Goal: Task Accomplishment & Management: Complete application form

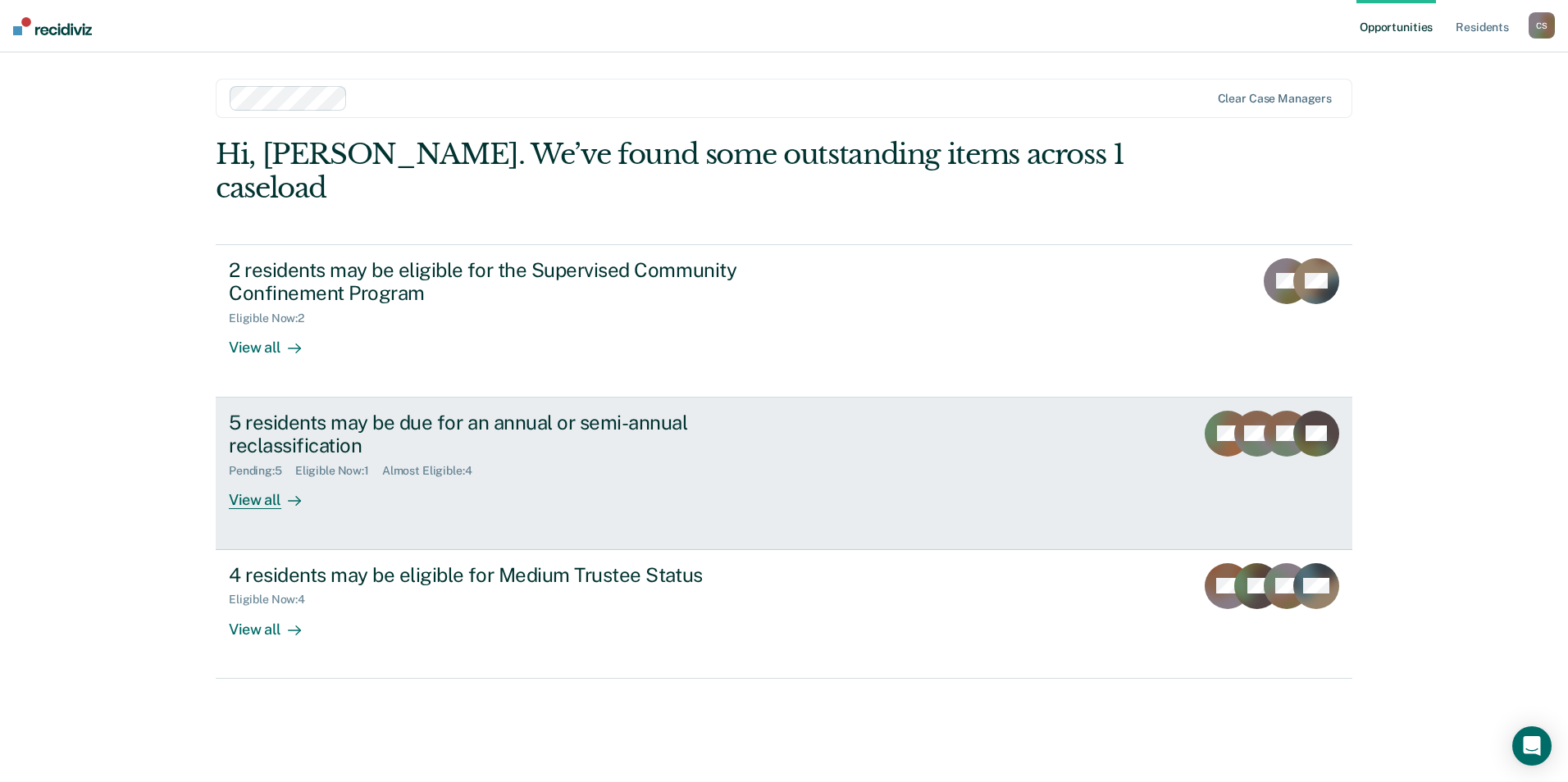
click at [293, 411] on div "5 residents may be due for an annual or semi-annual reclassification" at bounding box center [516, 435] width 576 height 48
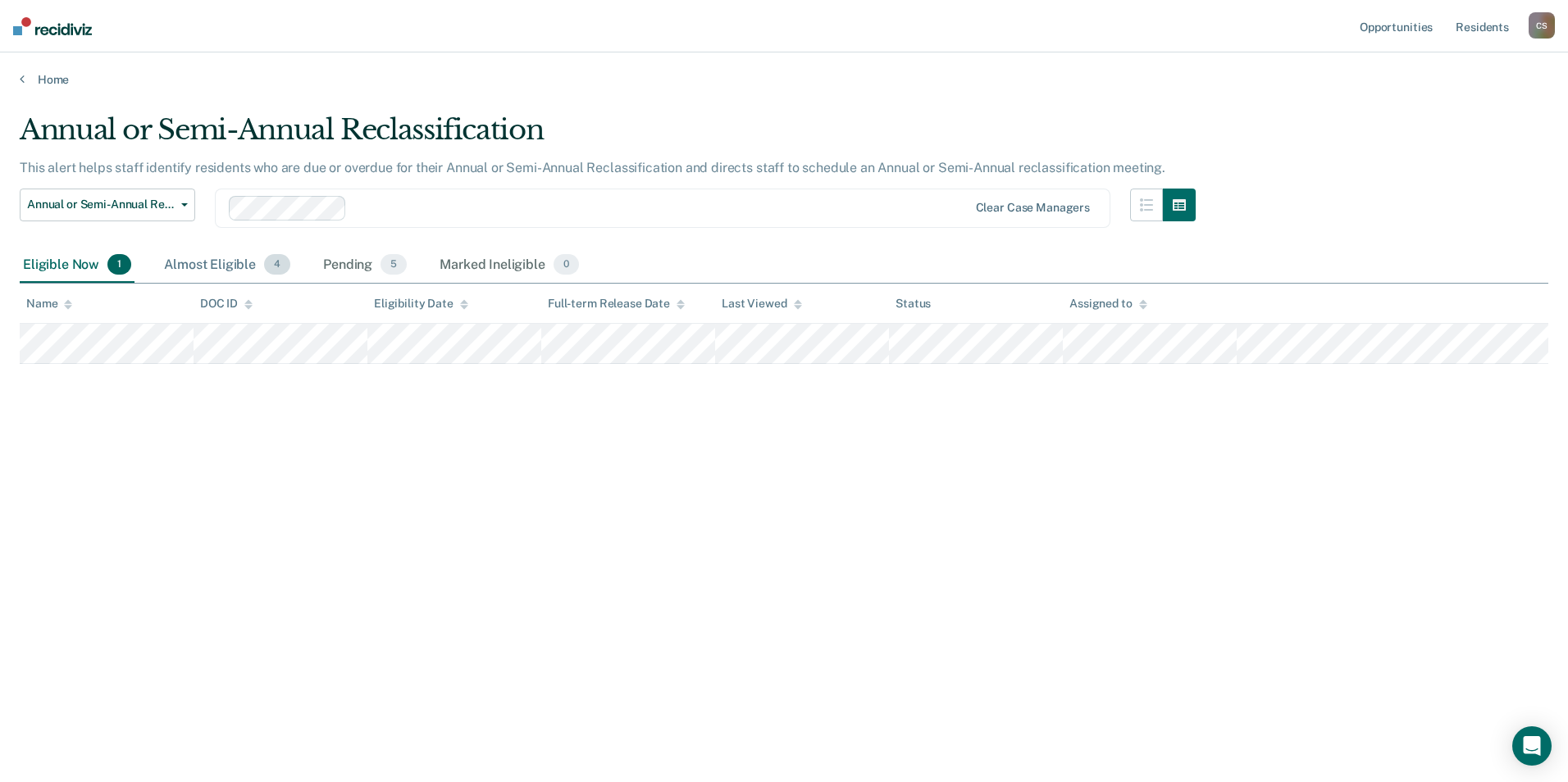
click at [208, 270] on div "Almost Eligible 4" at bounding box center [227, 266] width 133 height 36
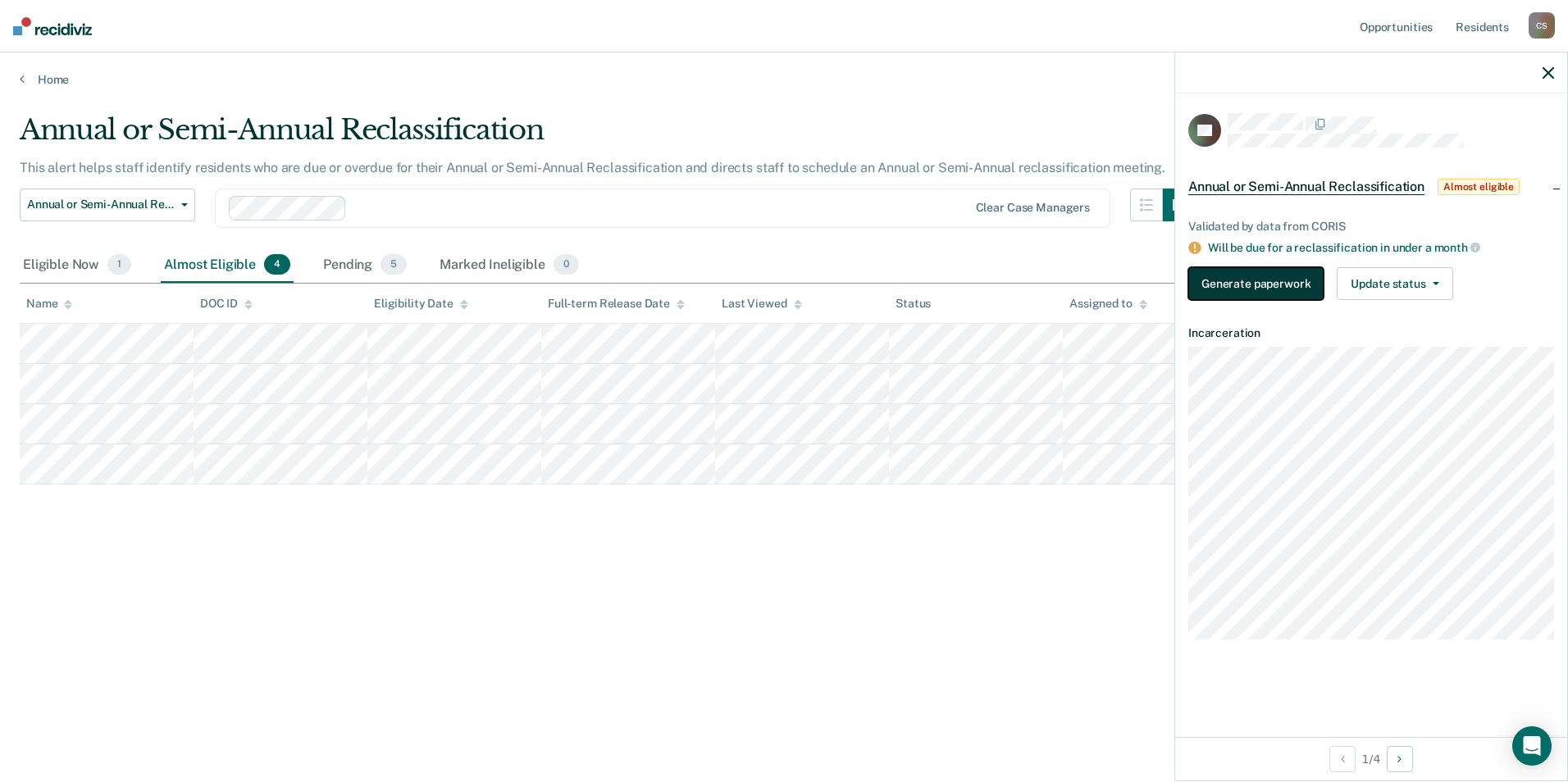
click at [1280, 281] on button "Generate paperwork" at bounding box center [1256, 284] width 136 height 33
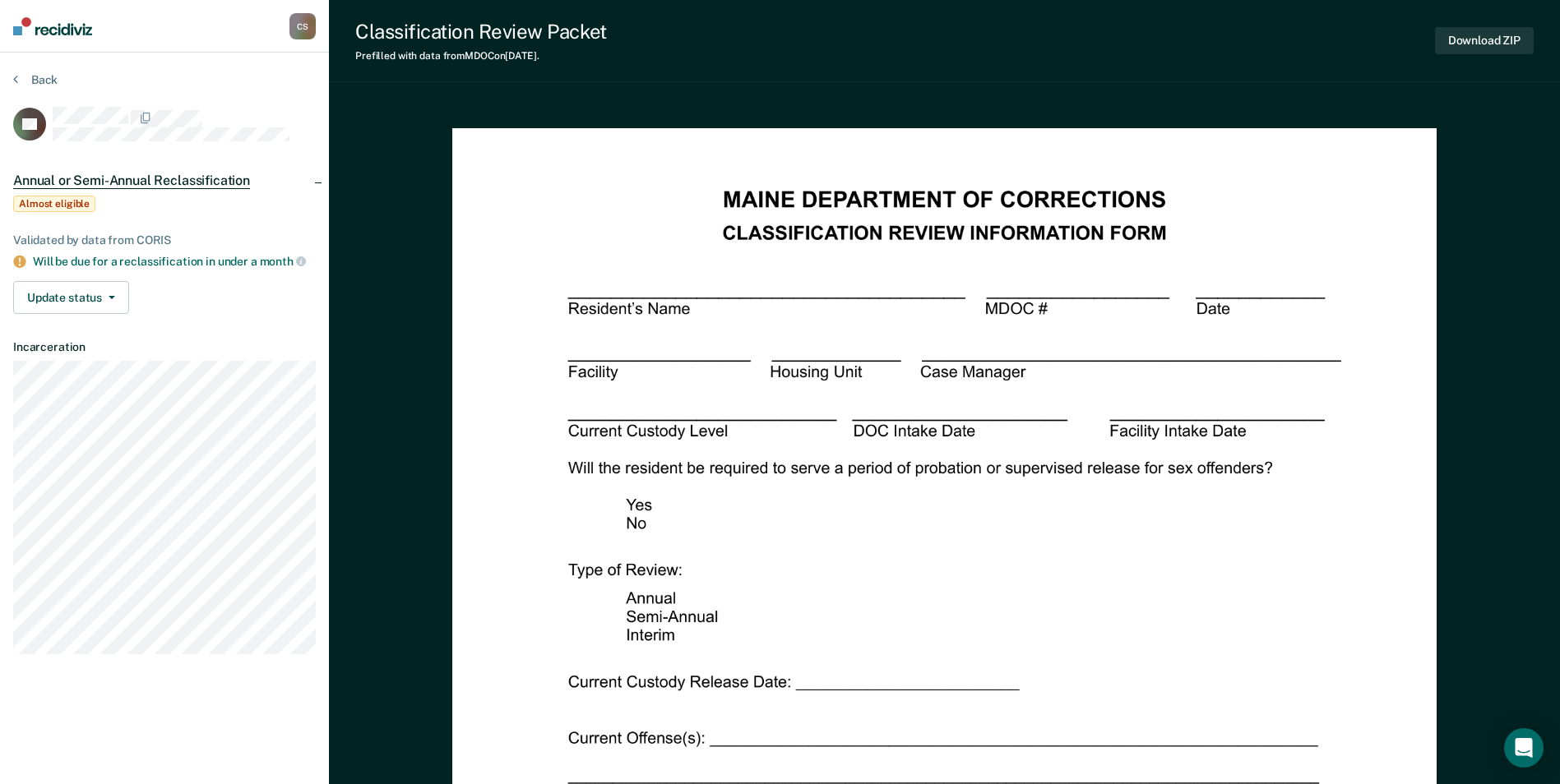
click at [1493, 25] on div "Download ZIP" at bounding box center [1484, 41] width 99 height 42
click at [1486, 39] on button "Download ZIP" at bounding box center [1484, 41] width 99 height 27
